Goal: Task Accomplishment & Management: Use online tool/utility

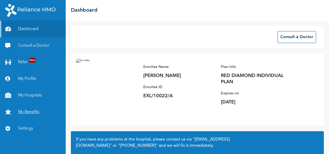
click at [37, 108] on link "My Benefits" at bounding box center [33, 111] width 66 height 17
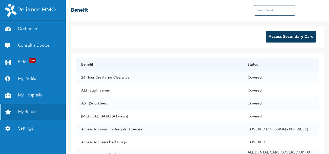
click at [282, 38] on button "Access Secondary Care" at bounding box center [291, 36] width 50 height 11
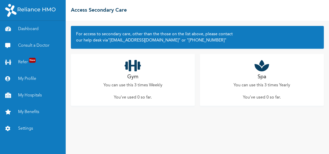
click at [142, 76] on div "Gym You can use this 3 times Weekly You've used 0 so far ." at bounding box center [133, 80] width 124 height 52
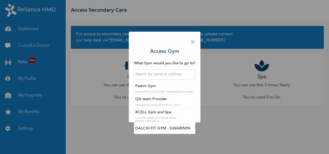
click at [162, 78] on input "text" at bounding box center [164, 74] width 61 height 10
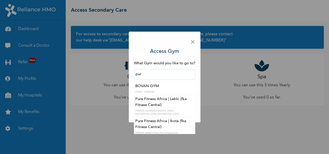
type input "Pure Fitness Africa | Lekki (fka Fitness Central)"
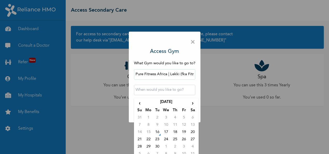
click at [151, 92] on input "text" at bounding box center [164, 90] width 61 height 10
click at [158, 130] on td "16" at bounding box center [157, 132] width 9 height 7
type input "[DATE] 12:00 AM"
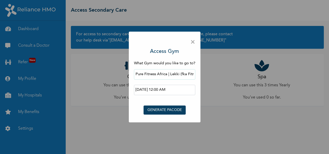
click at [167, 110] on button "GENERATE PACODE" at bounding box center [164, 109] width 42 height 9
